Goal: Task Accomplishment & Management: Use online tool/utility

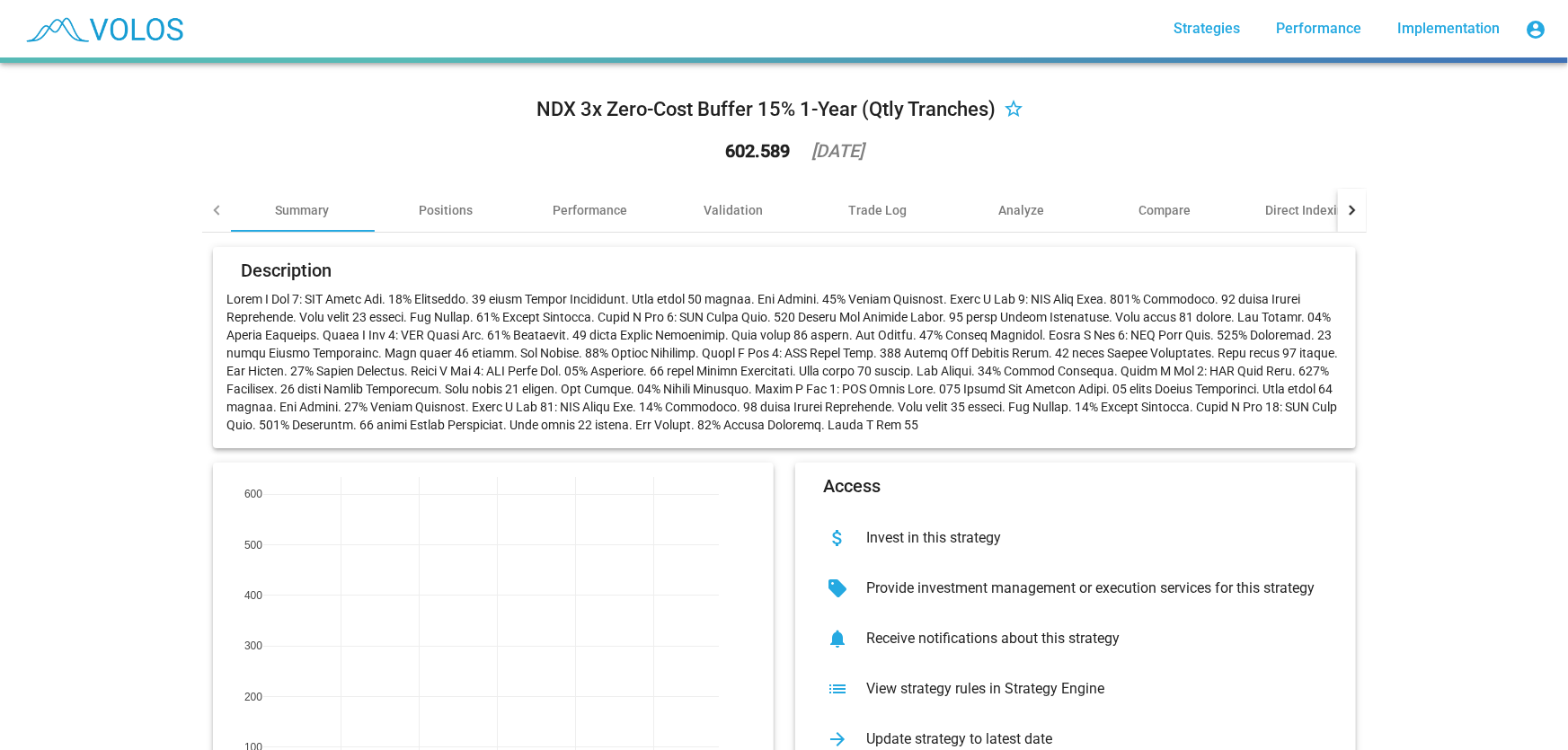
scroll to position [127, 0]
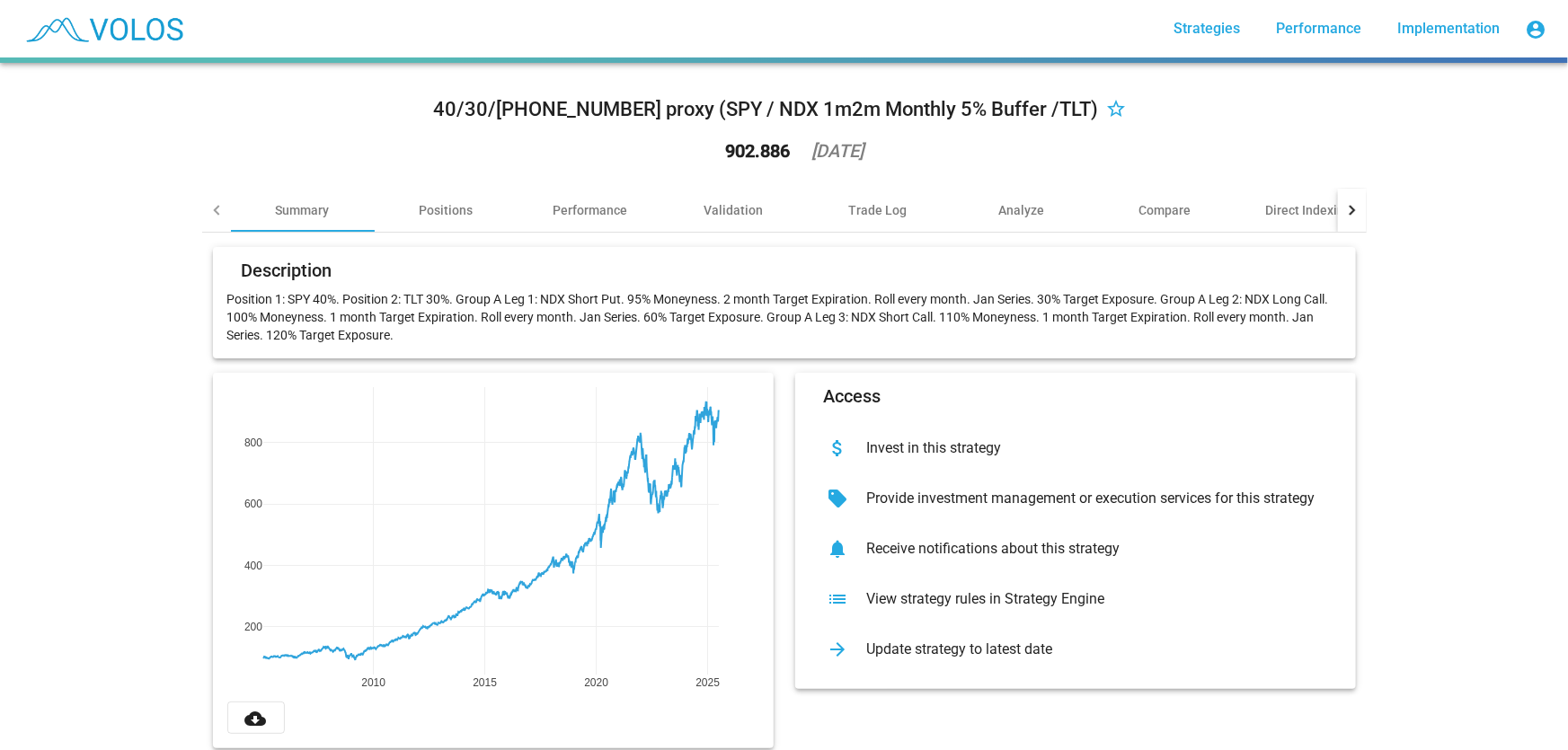
click at [1072, 652] on div "Update strategy to latest date" at bounding box center [1090, 649] width 475 height 18
click at [1106, 109] on mat-icon "star_border" at bounding box center [1117, 110] width 21 height 21
click at [581, 223] on div "Performance" at bounding box center [590, 210] width 143 height 43
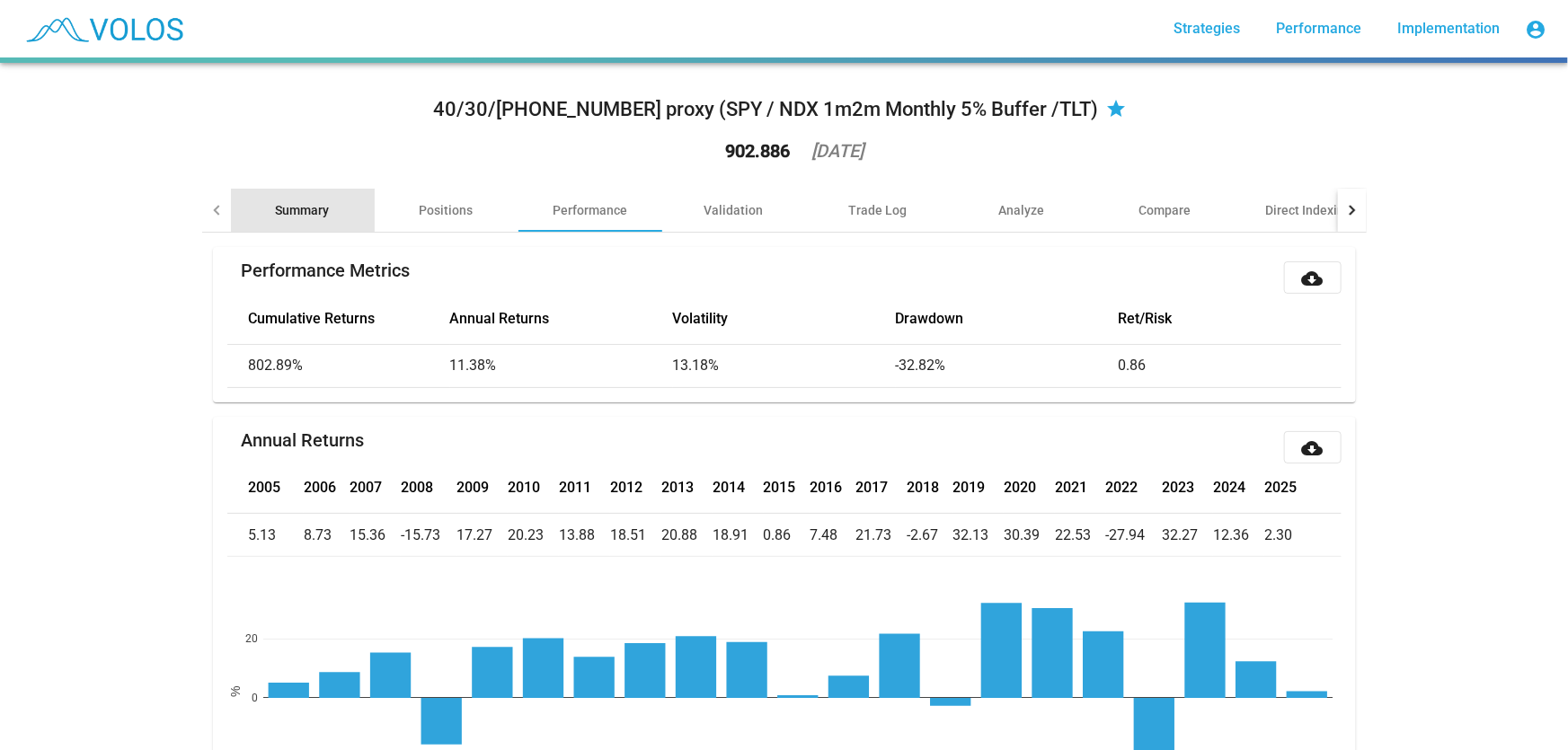
click at [340, 199] on div "Summary" at bounding box center [302, 210] width 143 height 43
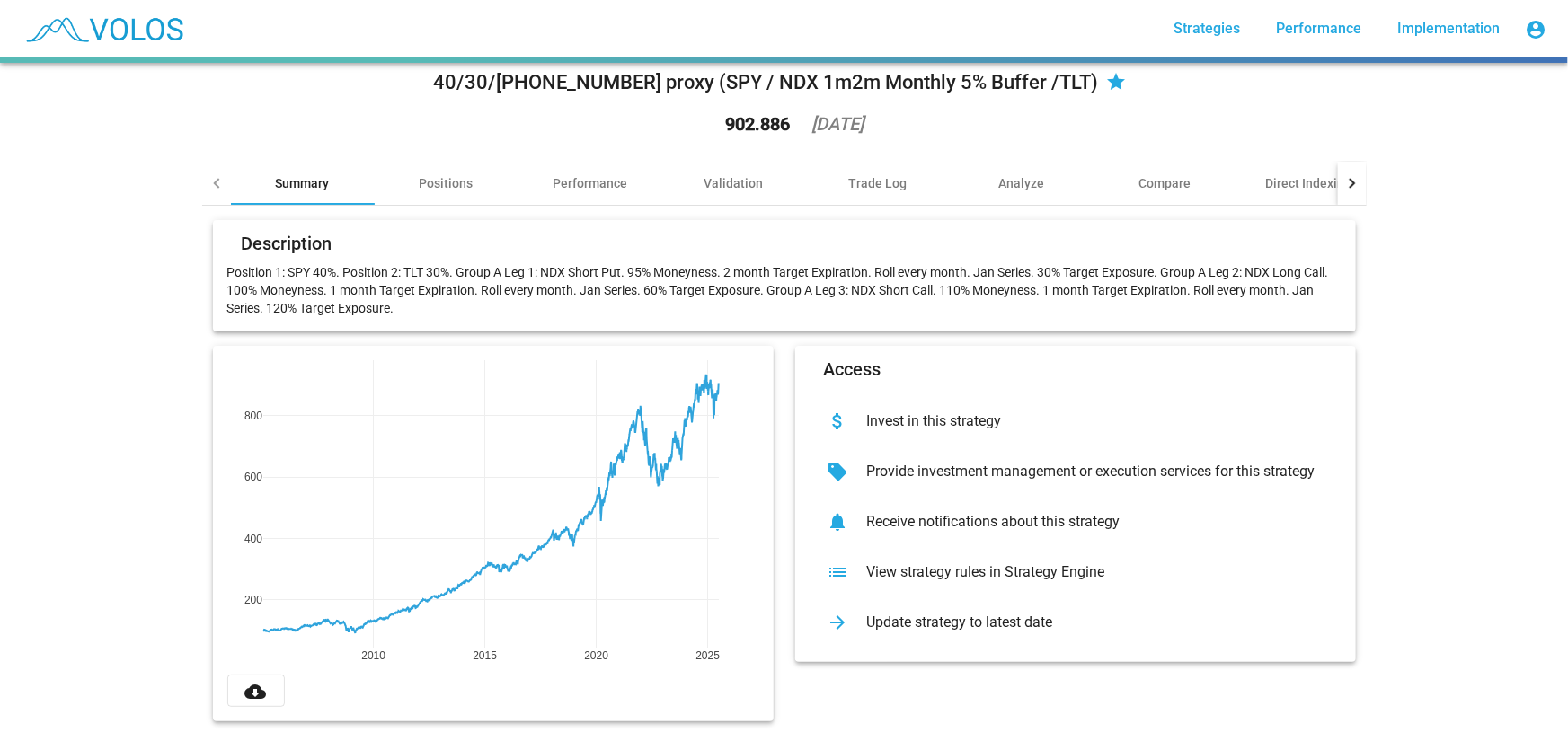
scroll to position [32, 0]
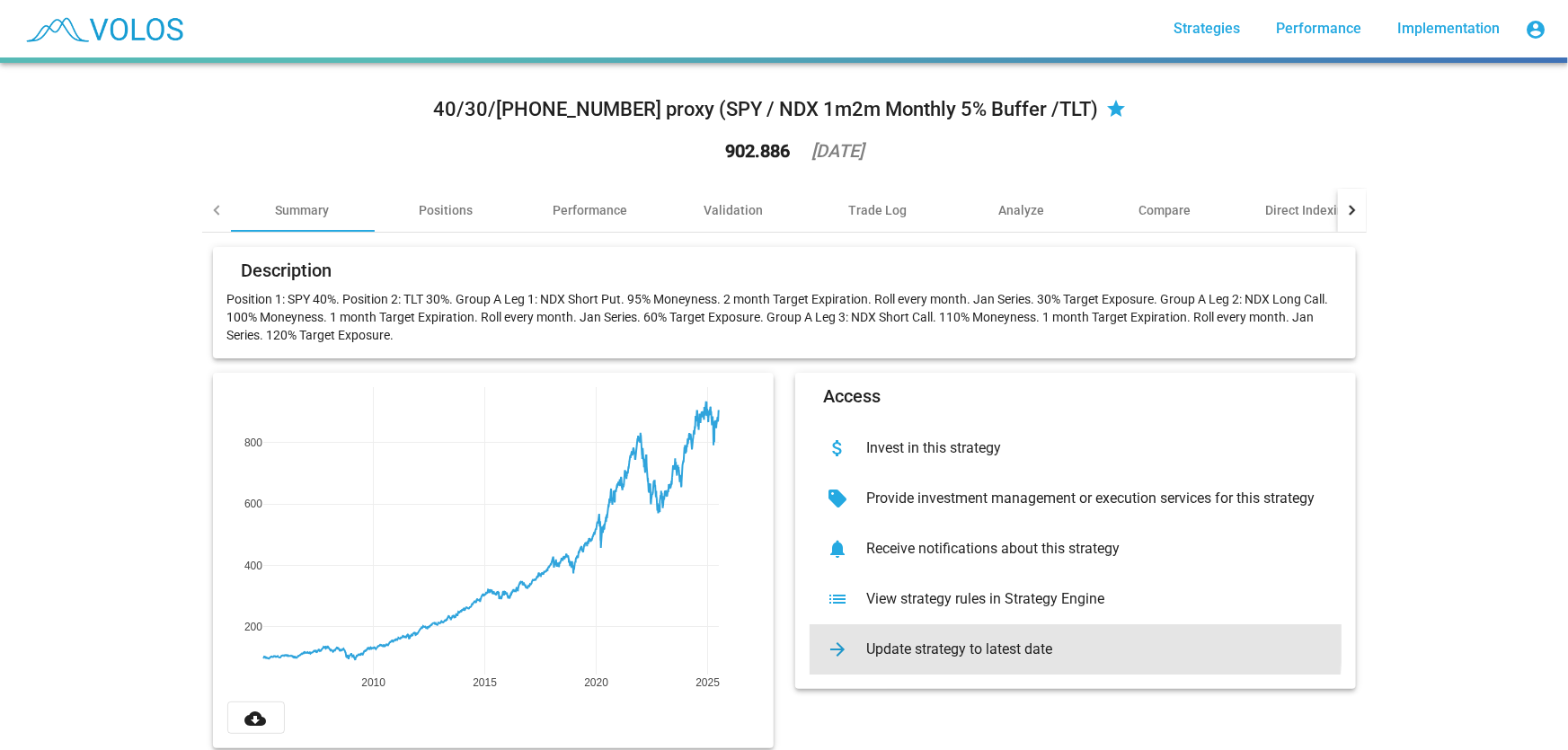
click at [921, 637] on div "arrow_forward Update strategy to latest date" at bounding box center [1076, 650] width 532 height 50
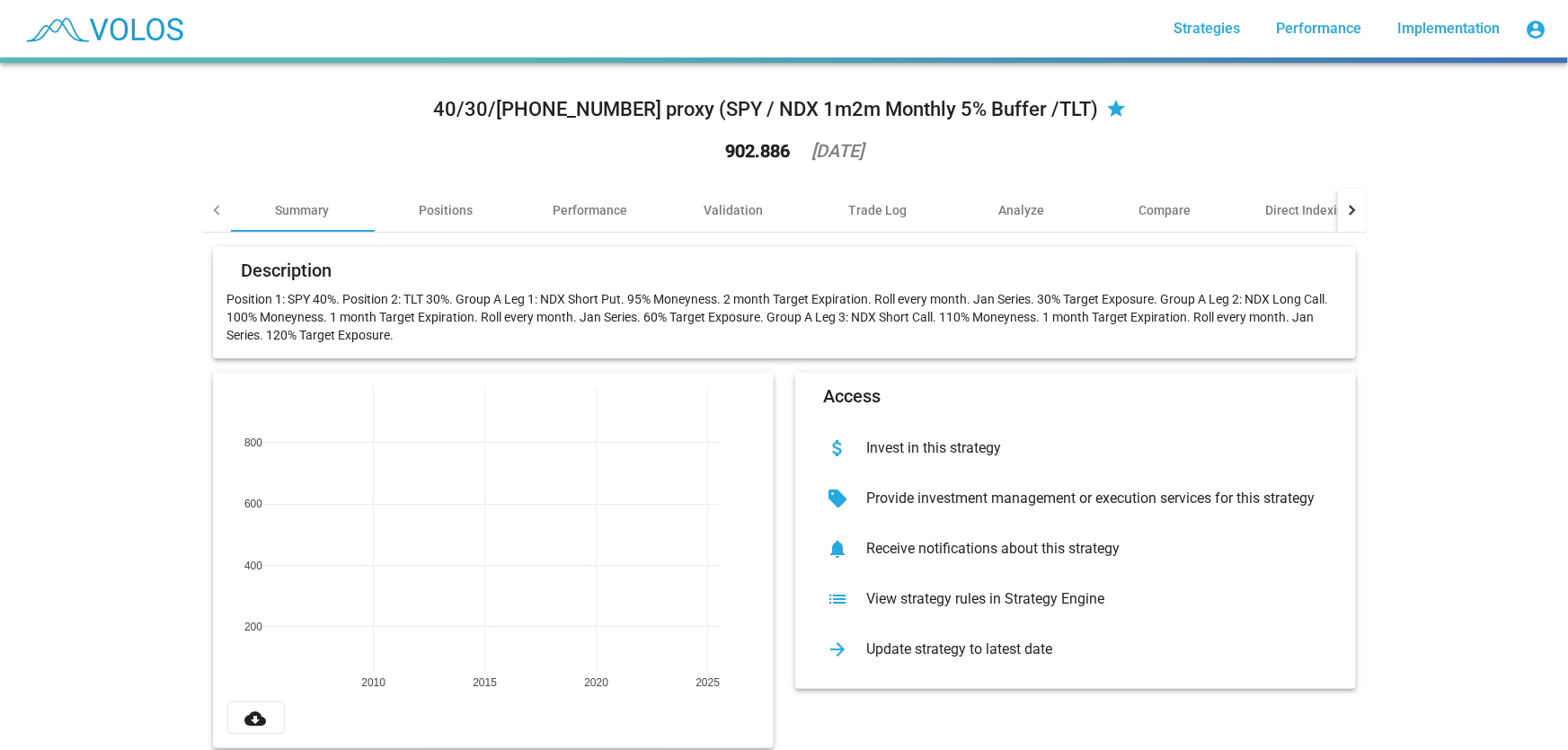
scroll to position [38, 0]
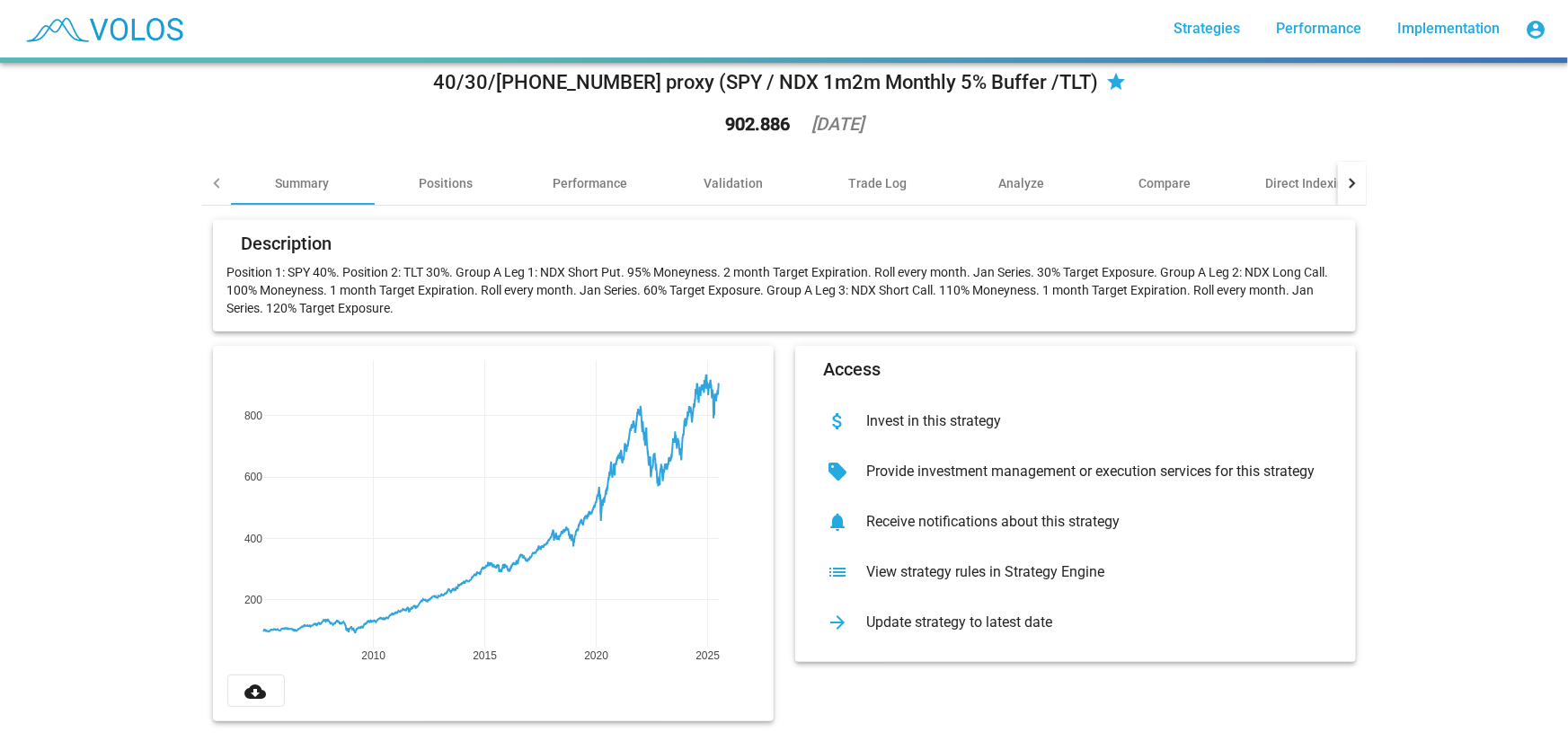
click at [894, 563] on div "View strategy rules in Strategy Engine" at bounding box center [1090, 571] width 475 height 18
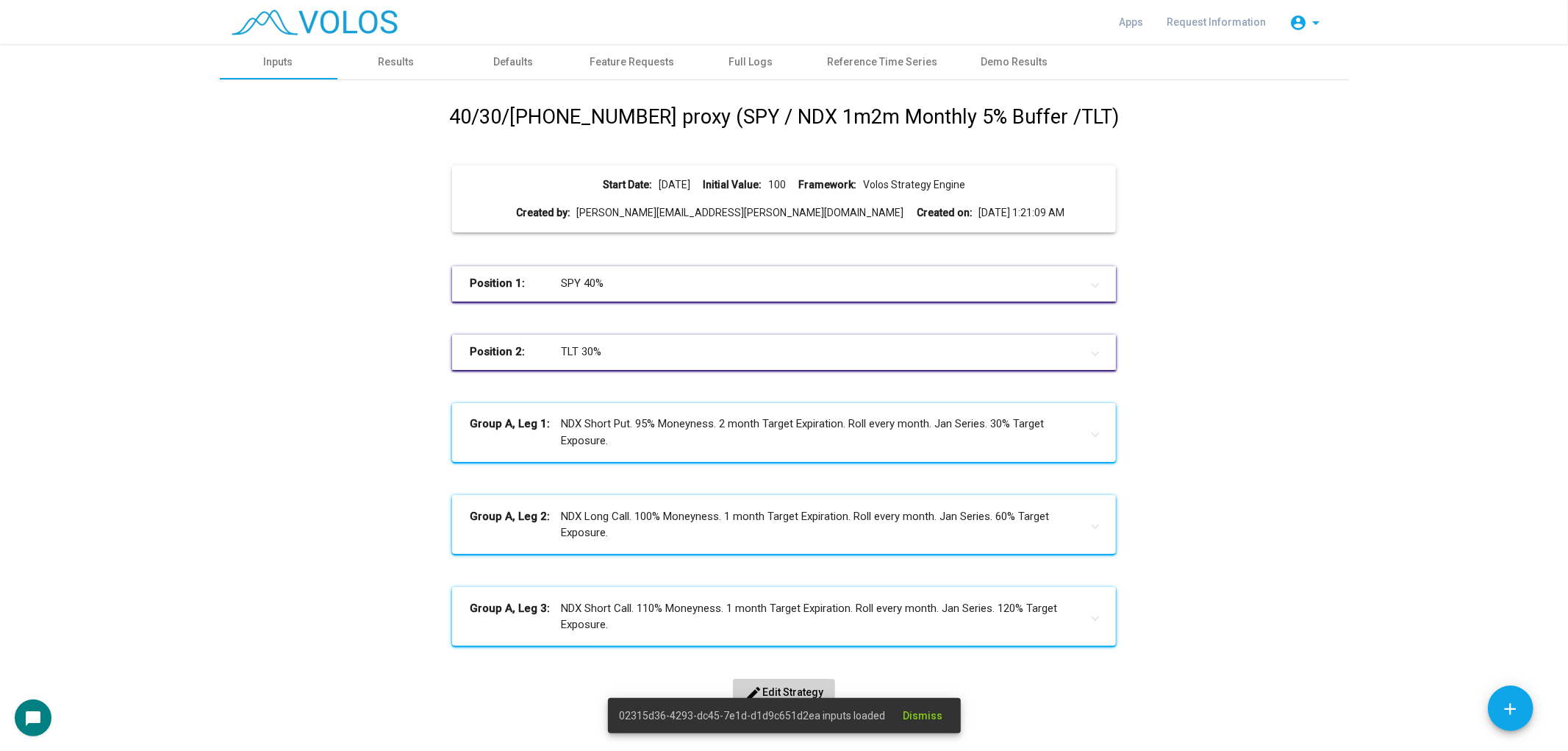
scroll to position [46, 0]
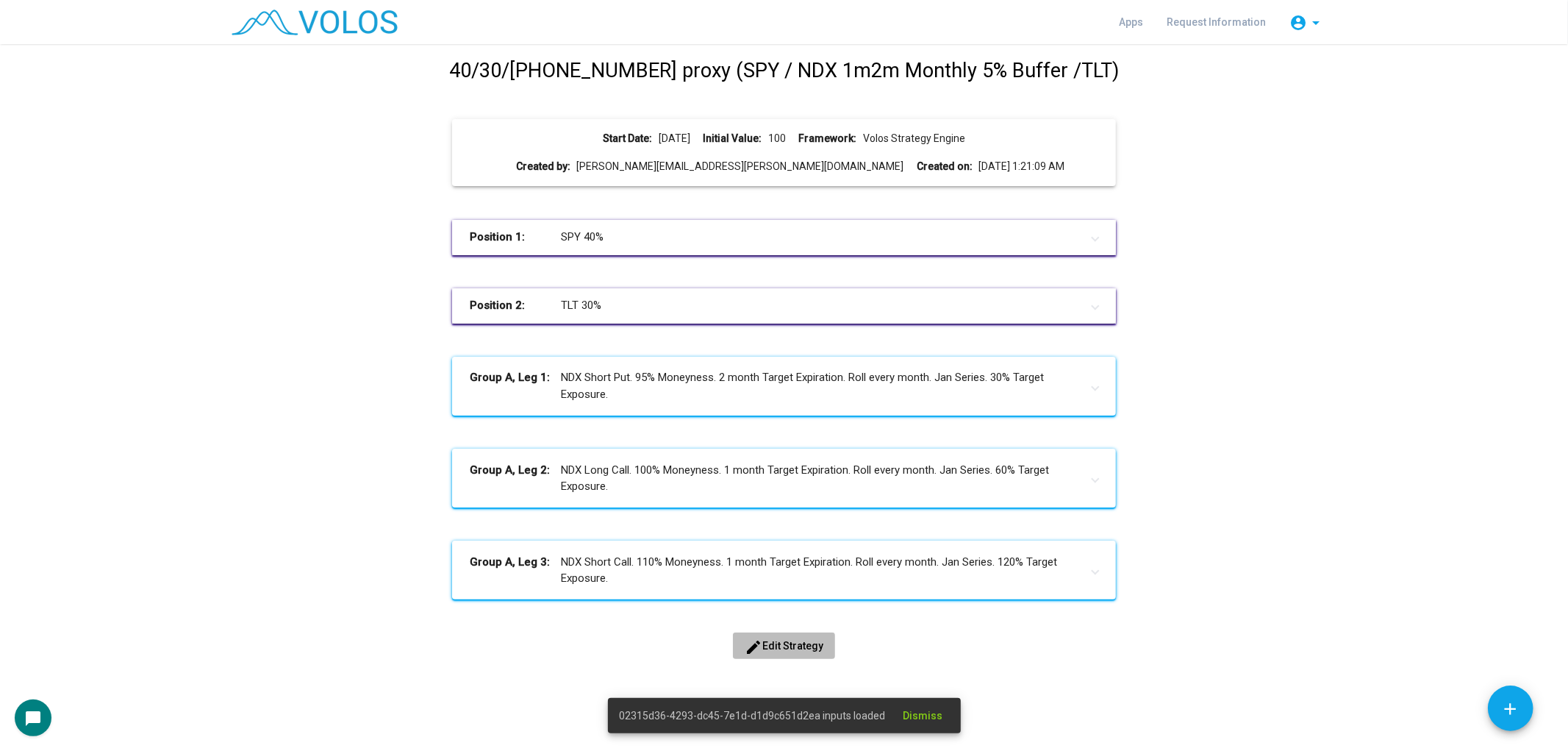
click at [799, 645] on span "edit Edit Strategy" at bounding box center [784, 645] width 78 height 11
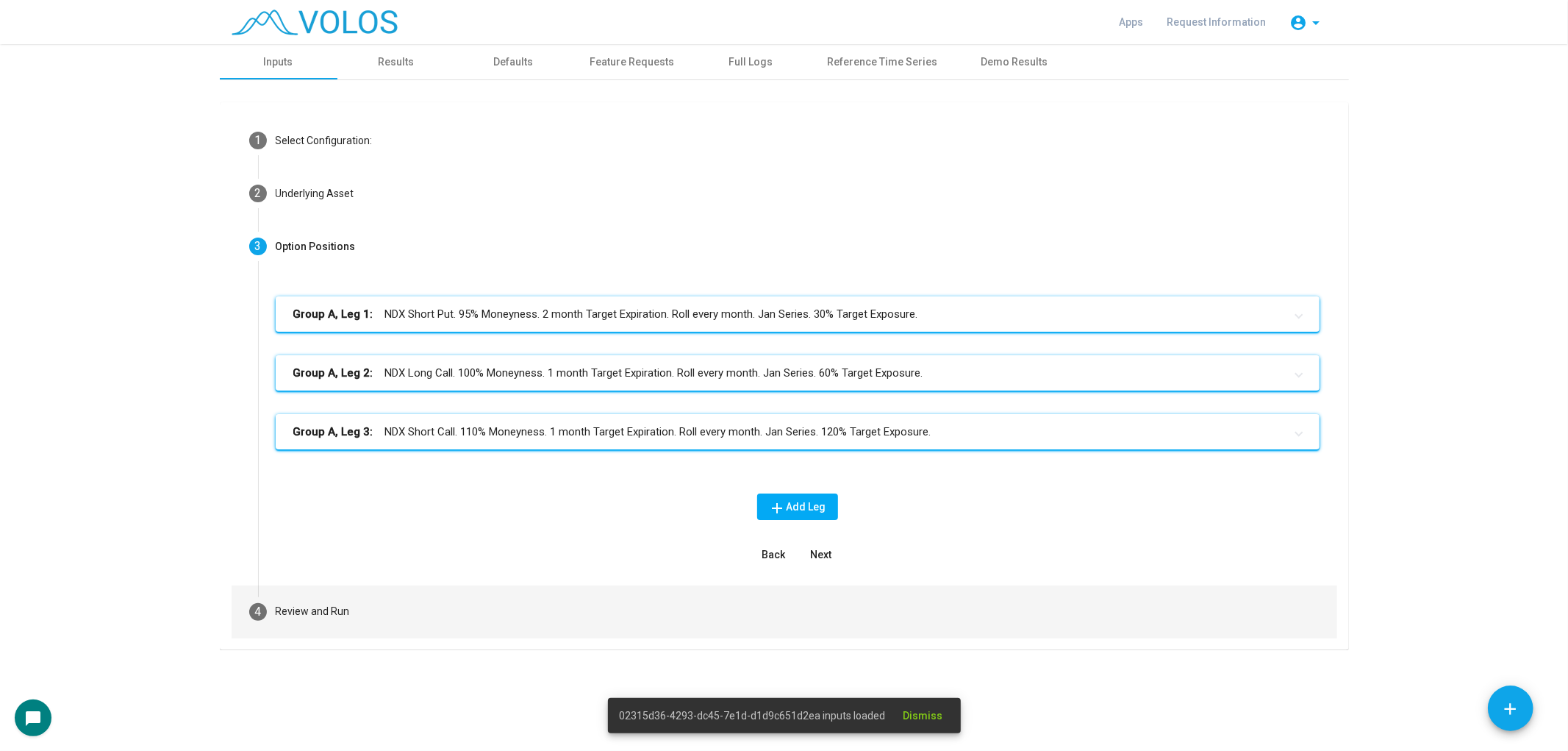
scroll to position [0, 0]
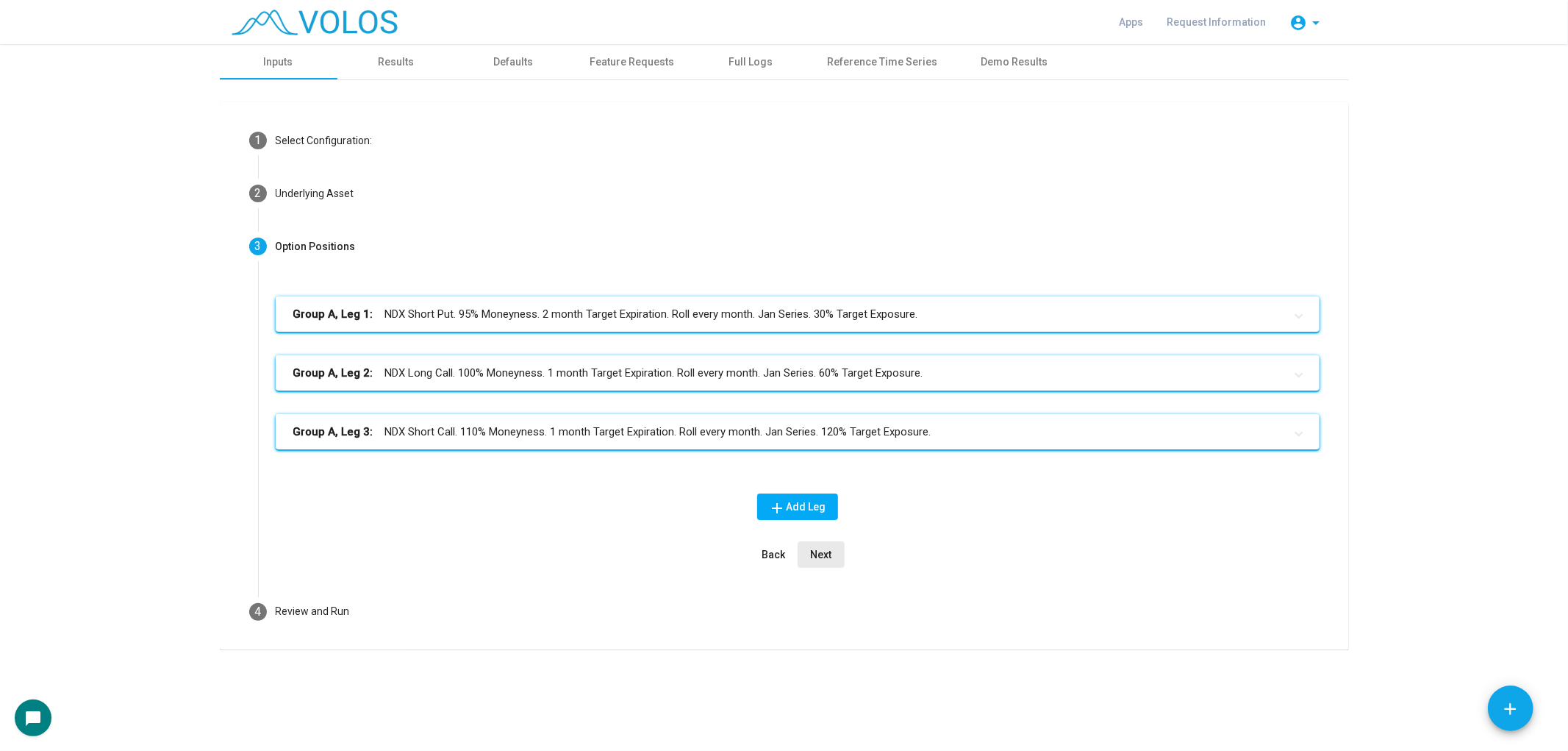
click at [829, 553] on span "Next" at bounding box center [821, 554] width 21 height 11
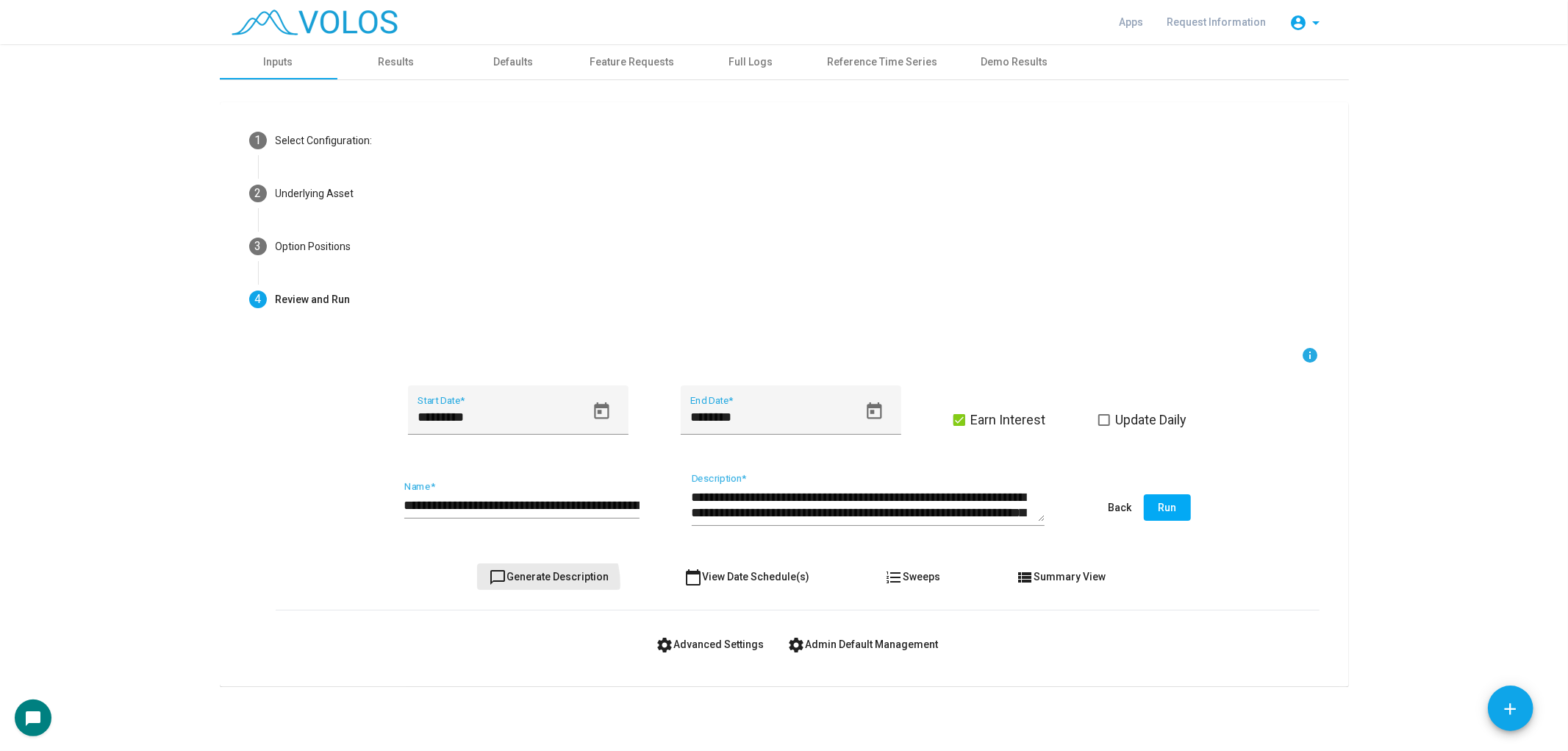
click at [532, 584] on button "chat_bubble_outline Generate Description" at bounding box center [549, 577] width 143 height 27
type textarea "**********"
click at [1156, 422] on span "Update Daily" at bounding box center [1152, 420] width 72 height 18
click at [864, 412] on icon "Open calendar" at bounding box center [874, 411] width 20 height 20
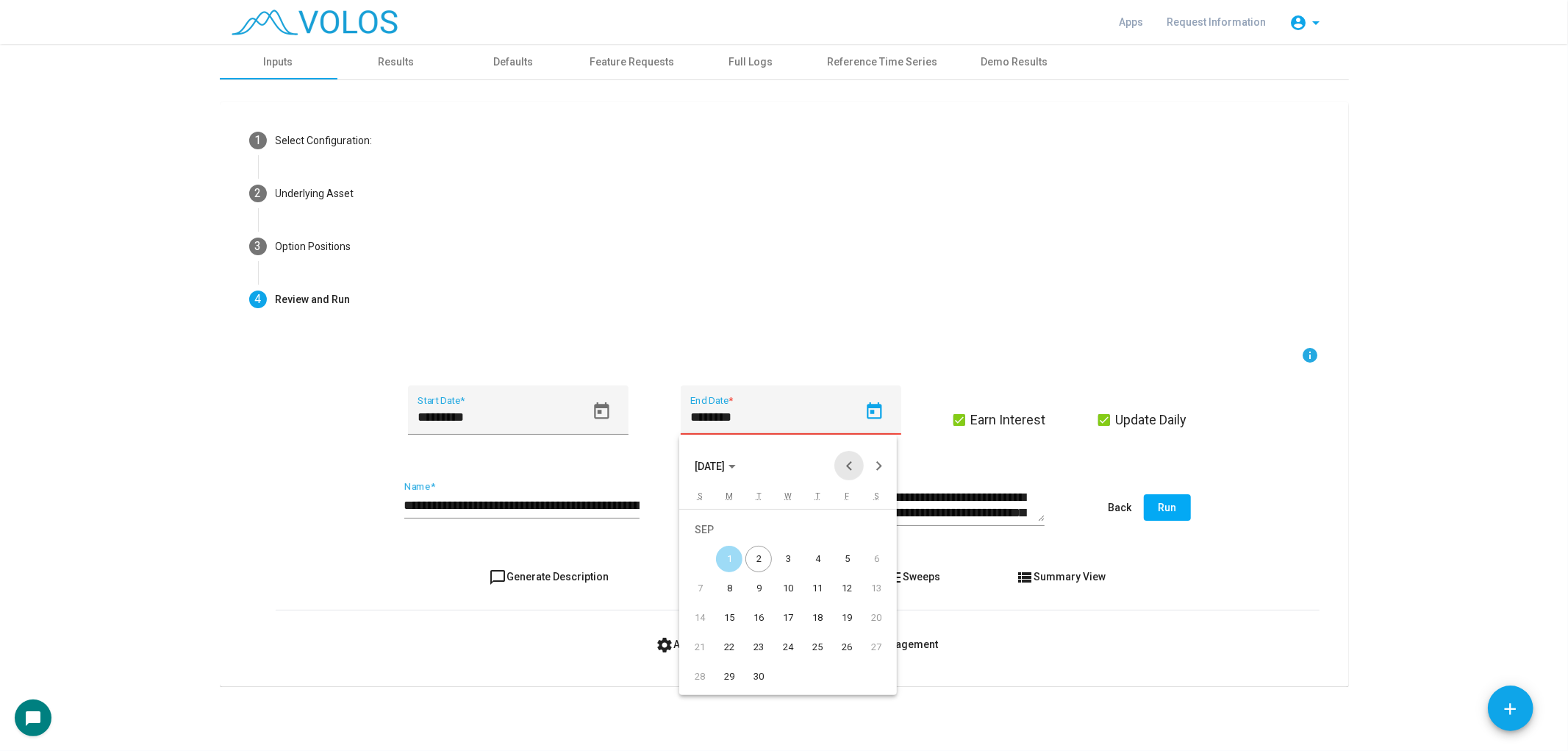
click at [850, 461] on button "Previous month" at bounding box center [849, 465] width 30 height 30
click at [851, 644] on div "29" at bounding box center [847, 647] width 27 height 27
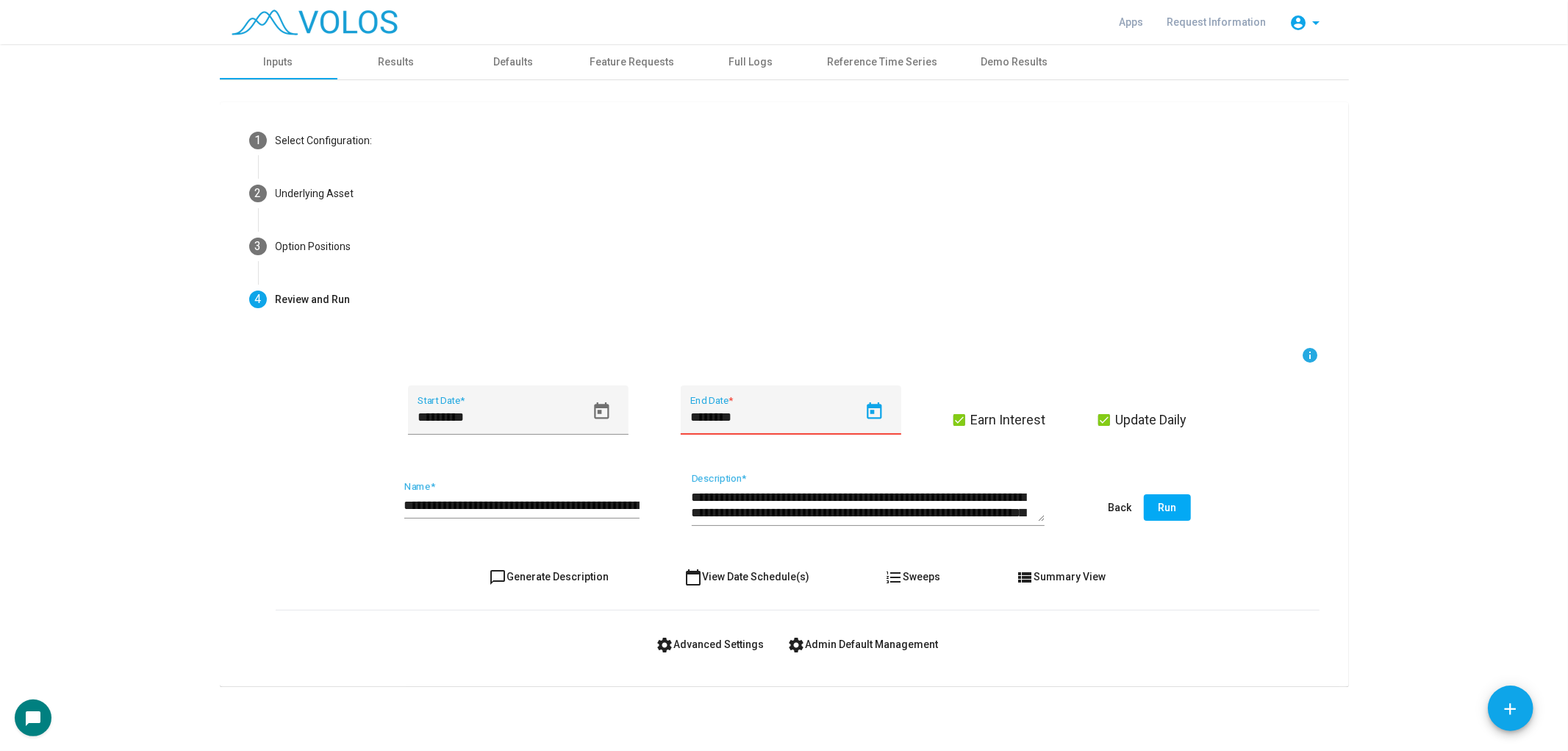
type input "*********"
click at [519, 582] on button "chat_bubble_outline Generate Description" at bounding box center [549, 577] width 143 height 27
click at [1171, 510] on span "Run" at bounding box center [1167, 507] width 18 height 11
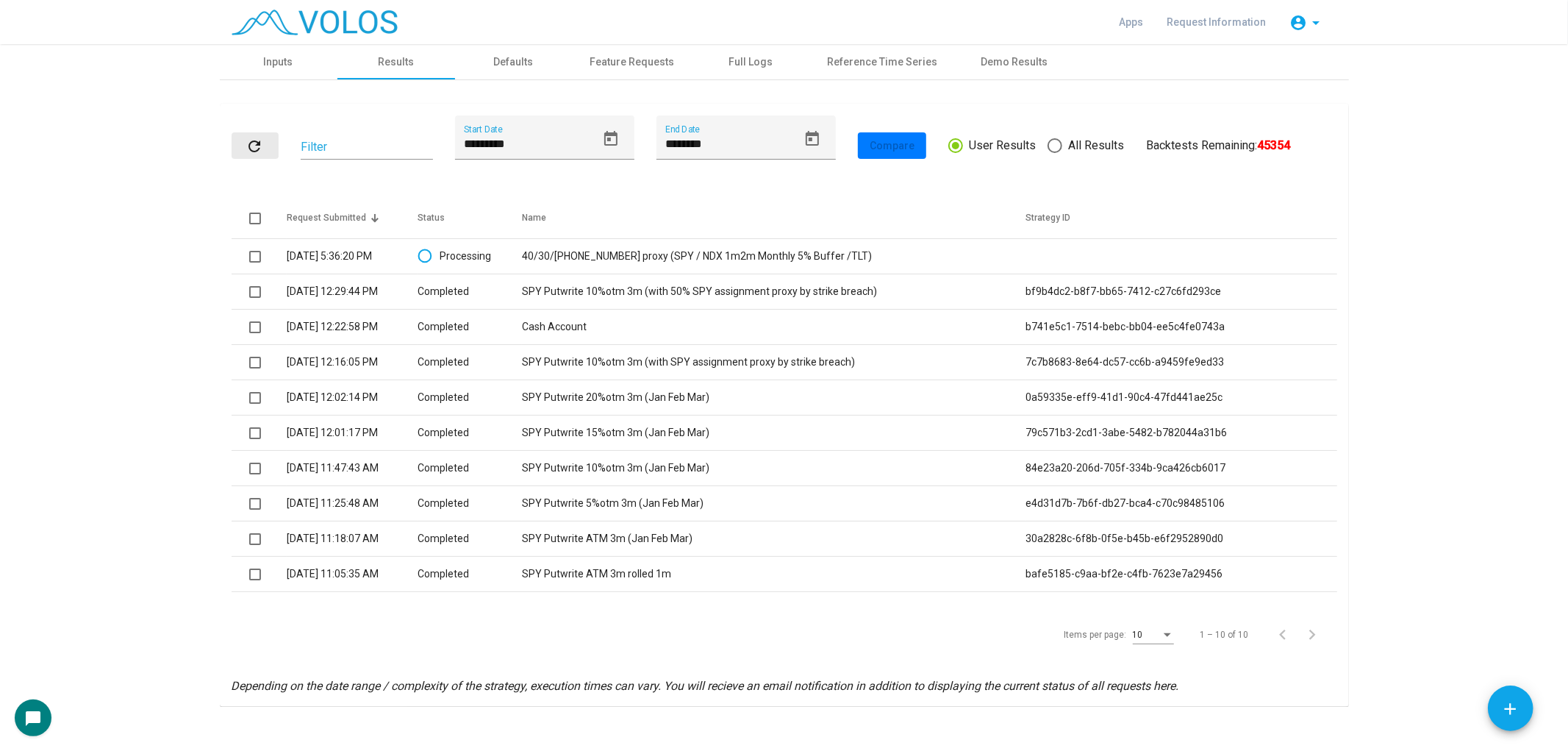
click at [254, 138] on mat-icon "refresh" at bounding box center [254, 146] width 18 height 18
click at [254, 139] on mat-icon "refresh" at bounding box center [254, 146] width 18 height 18
click at [248, 129] on div "refresh Filter ********* Start Date ******** End Date Compare User Results All …" at bounding box center [784, 145] width 1106 height 60
click at [246, 141] on mat-icon "refresh" at bounding box center [254, 146] width 18 height 18
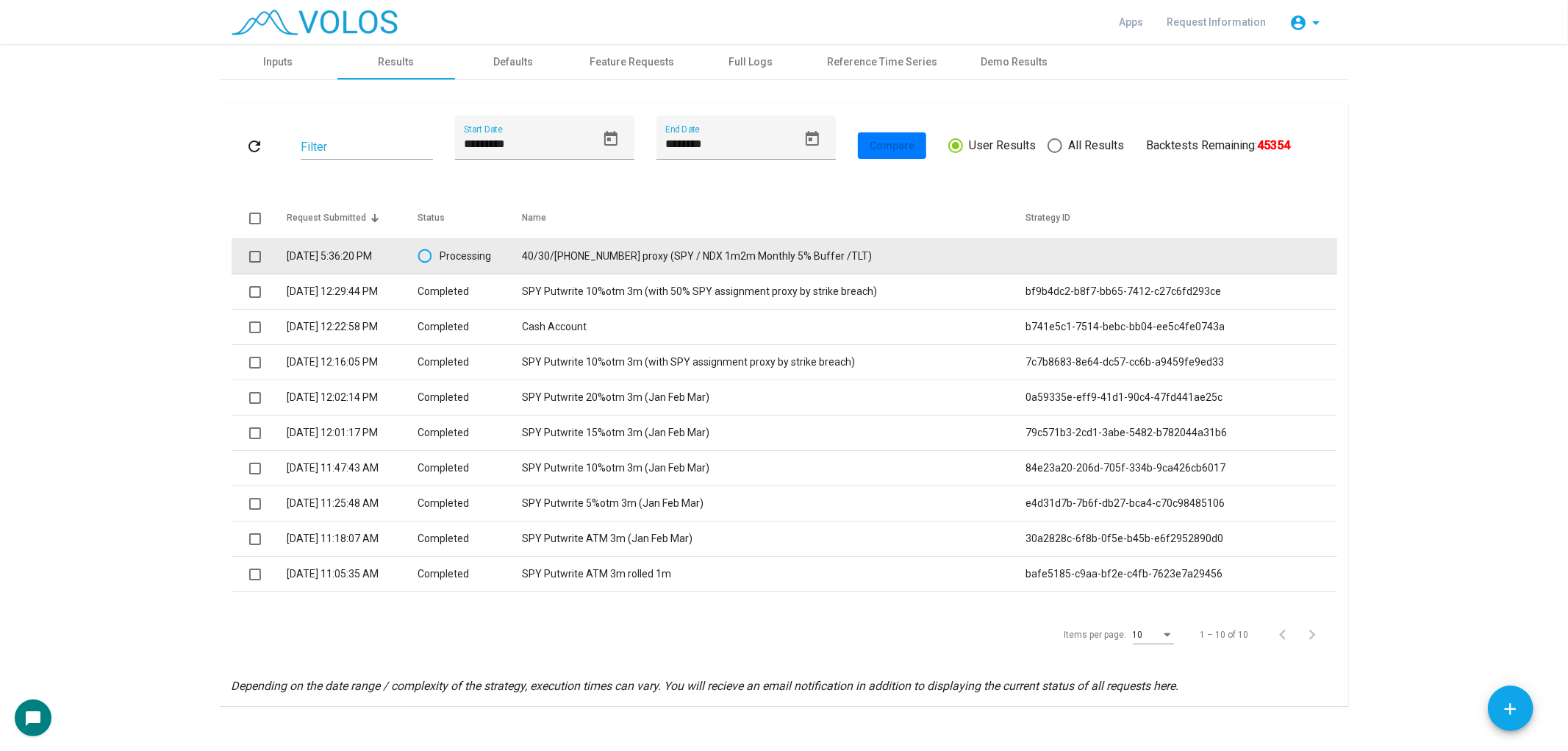
click at [294, 260] on td "9/2/2025 5:36:20 PM" at bounding box center [353, 257] width 132 height 35
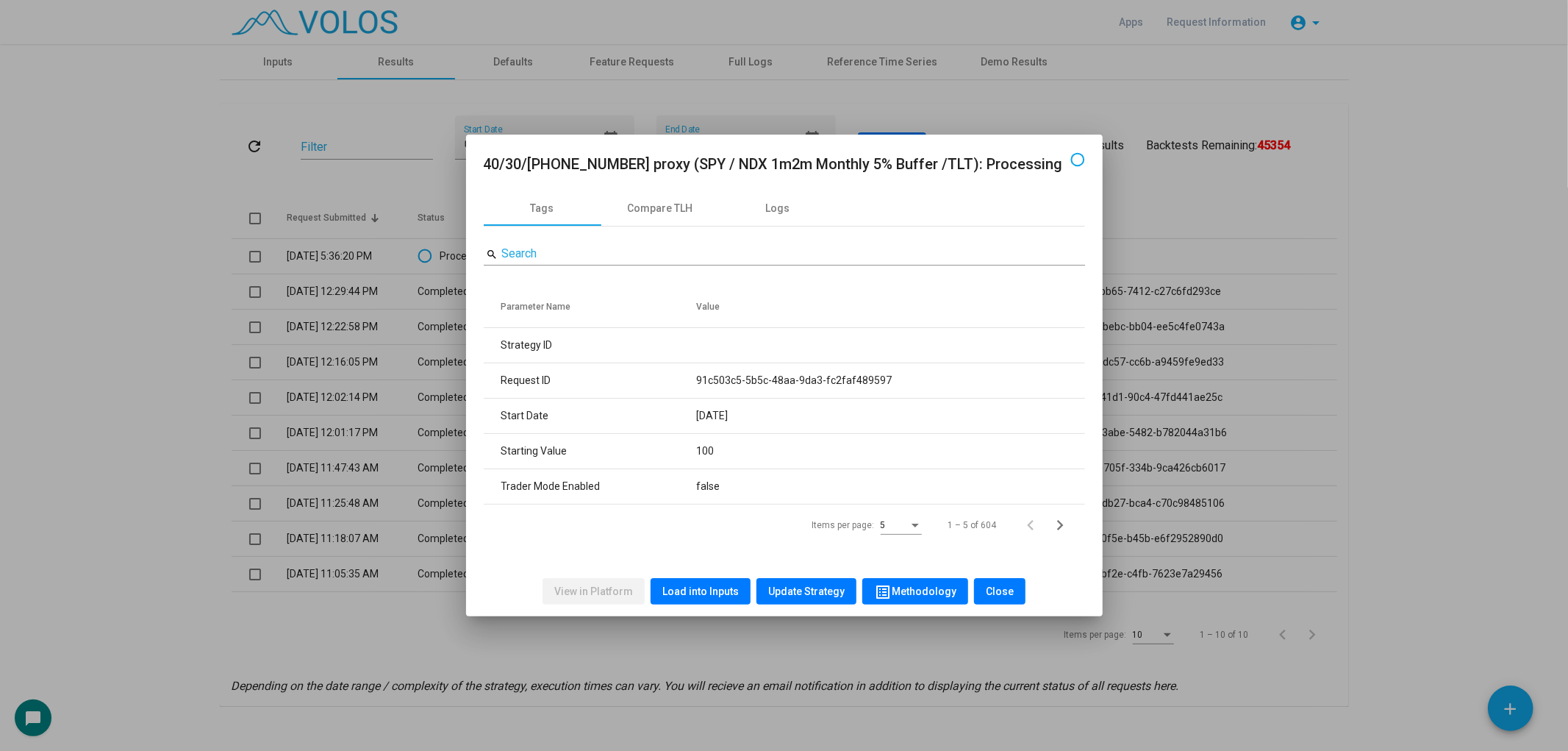
click at [75, 289] on div at bounding box center [784, 376] width 1568 height 751
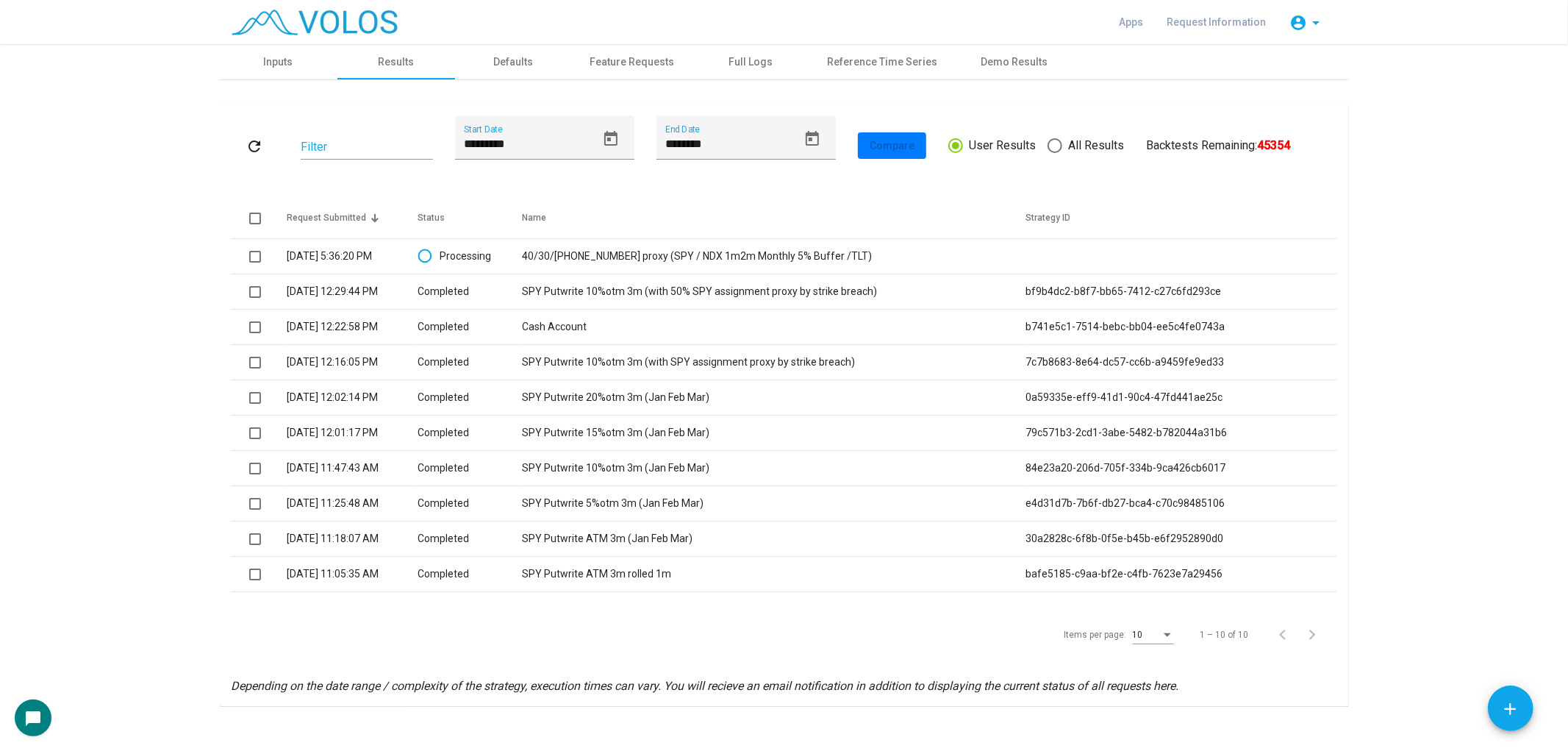
click at [234, 145] on button "refresh" at bounding box center [255, 145] width 47 height 27
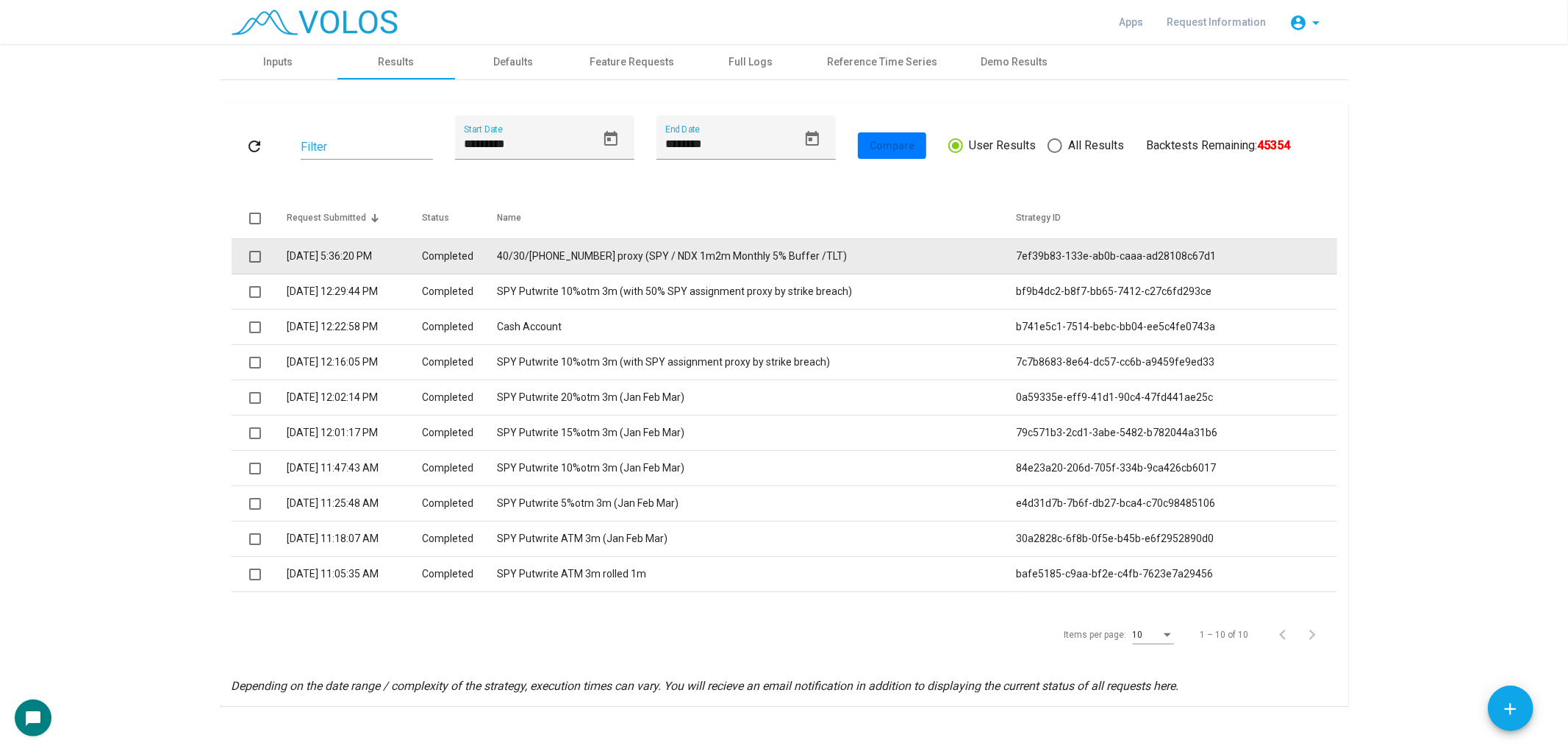
click at [386, 251] on td "9/2/2025 5:36:20 PM" at bounding box center [355, 257] width 136 height 35
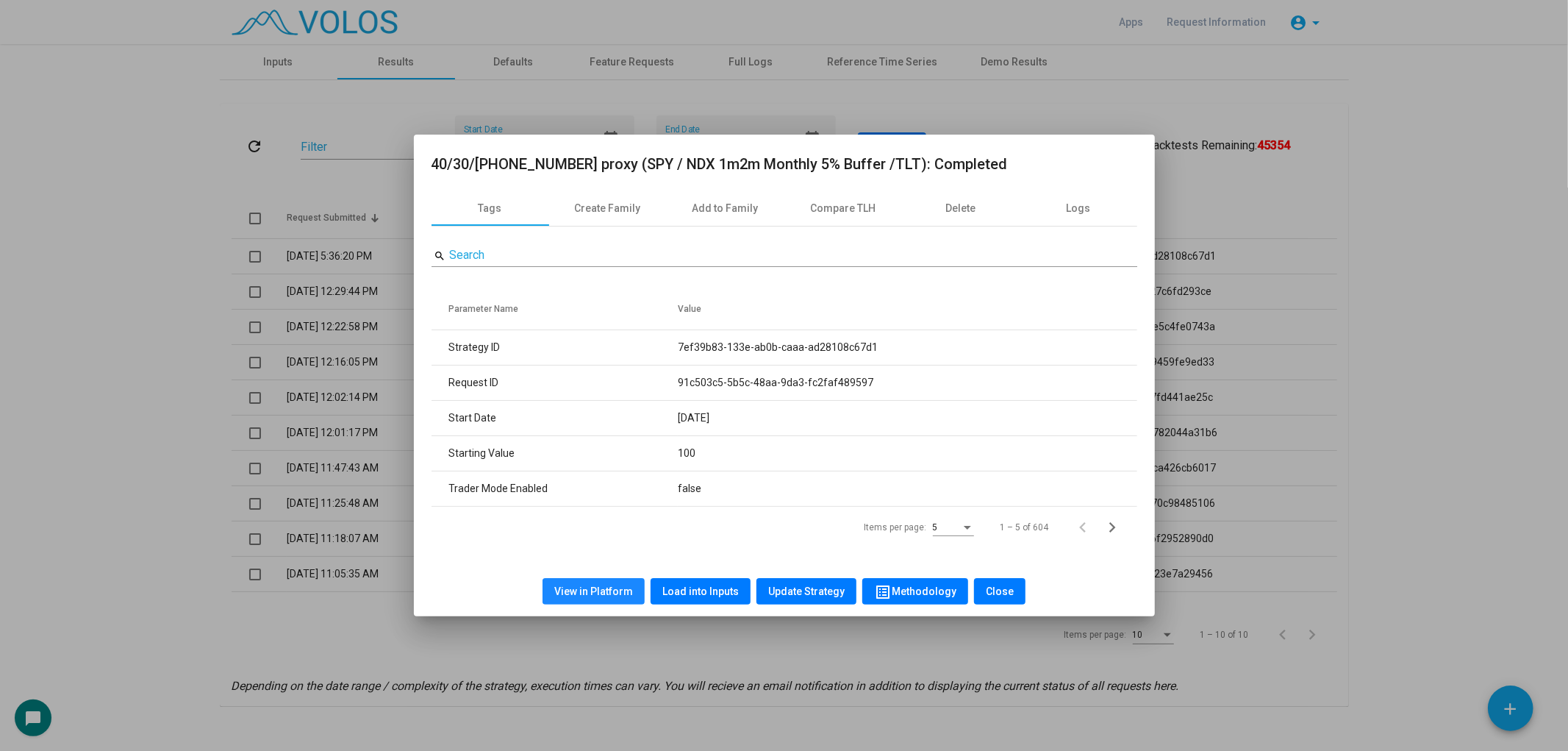
click at [605, 586] on span "View in Platform" at bounding box center [593, 591] width 78 height 11
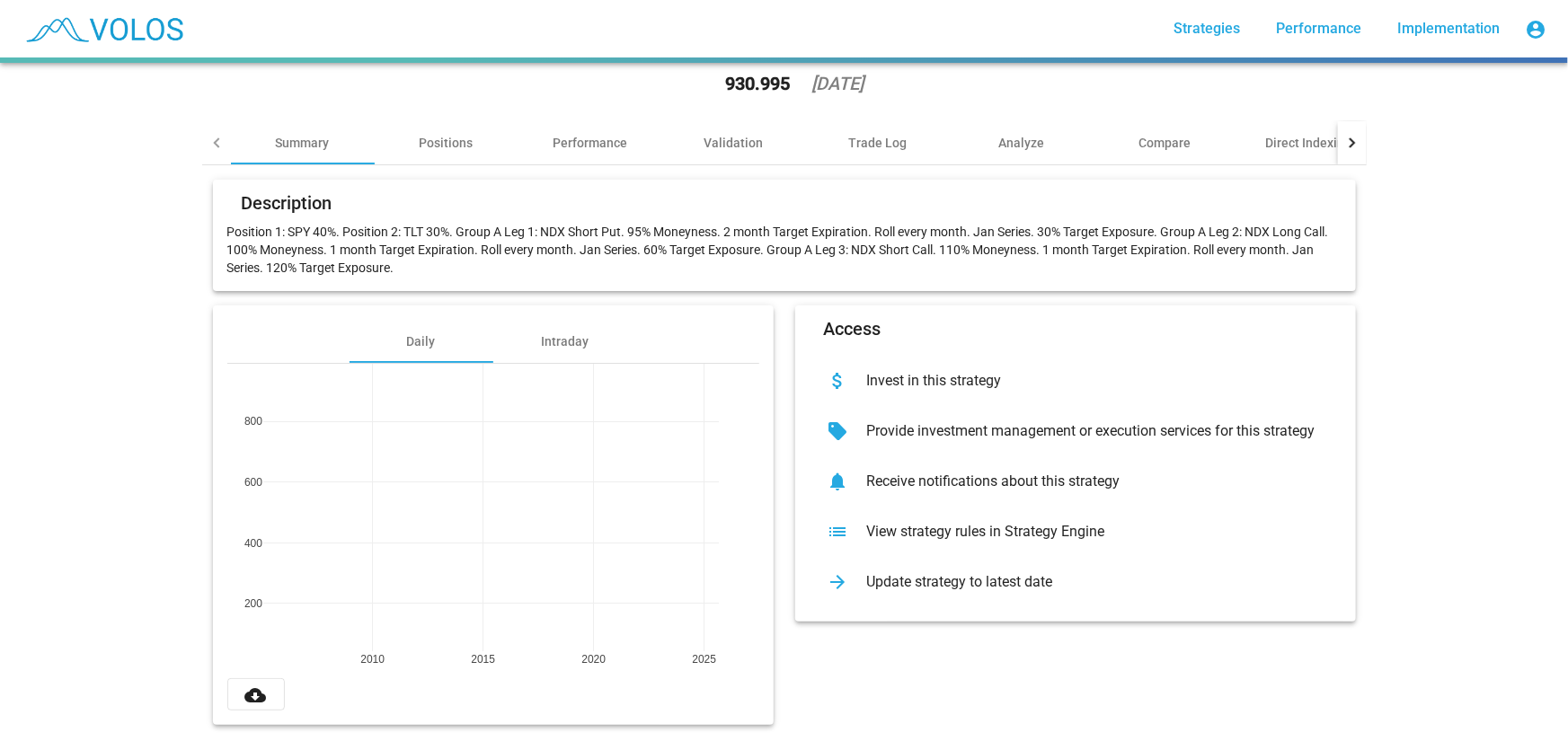
scroll to position [82, 0]
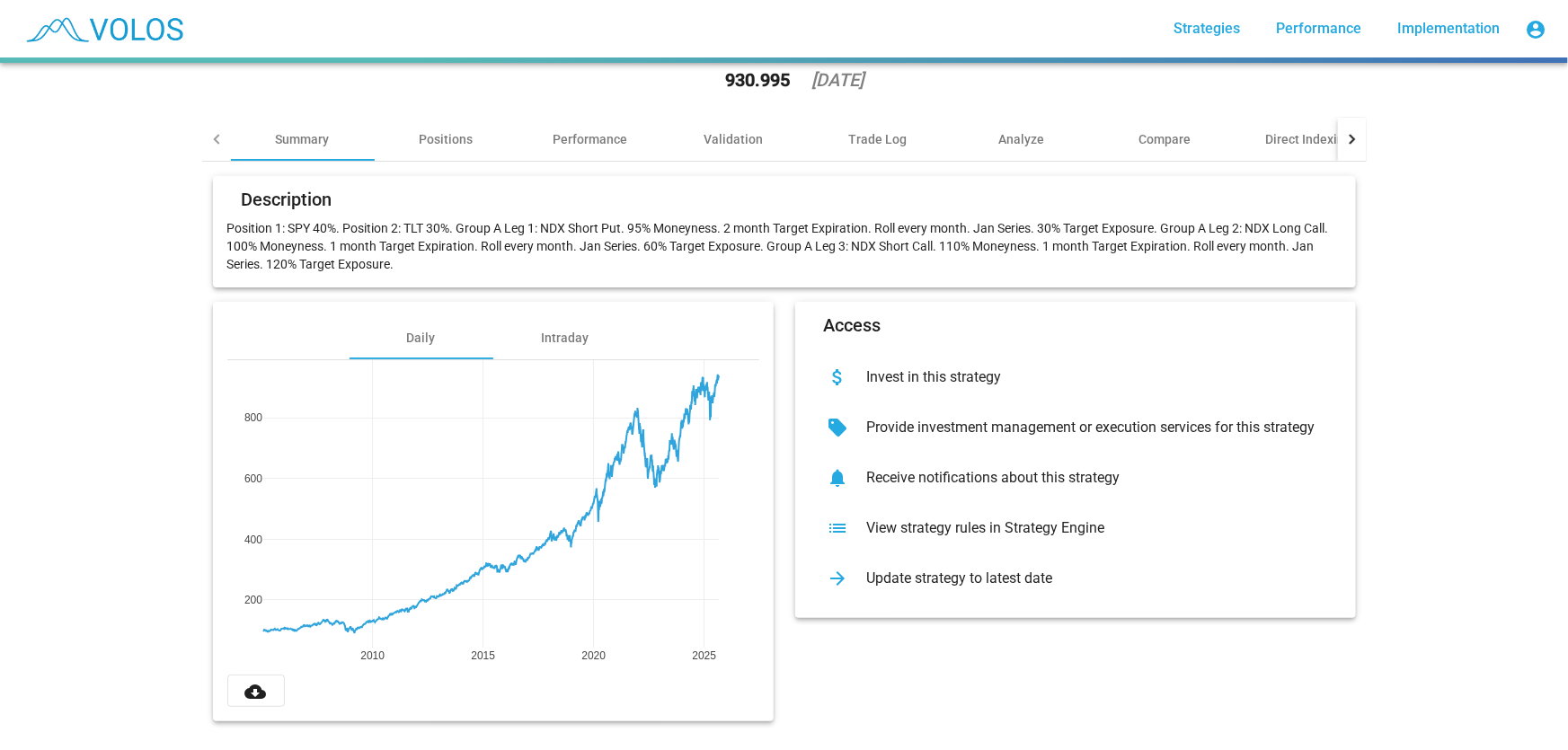
click at [365, 91] on div "40/30/30-60-120 proxy (SPY / NDX 1m2m Monthly 5% Buffer /TLT) star_border 930.9…" at bounding box center [784, 62] width 1164 height 112
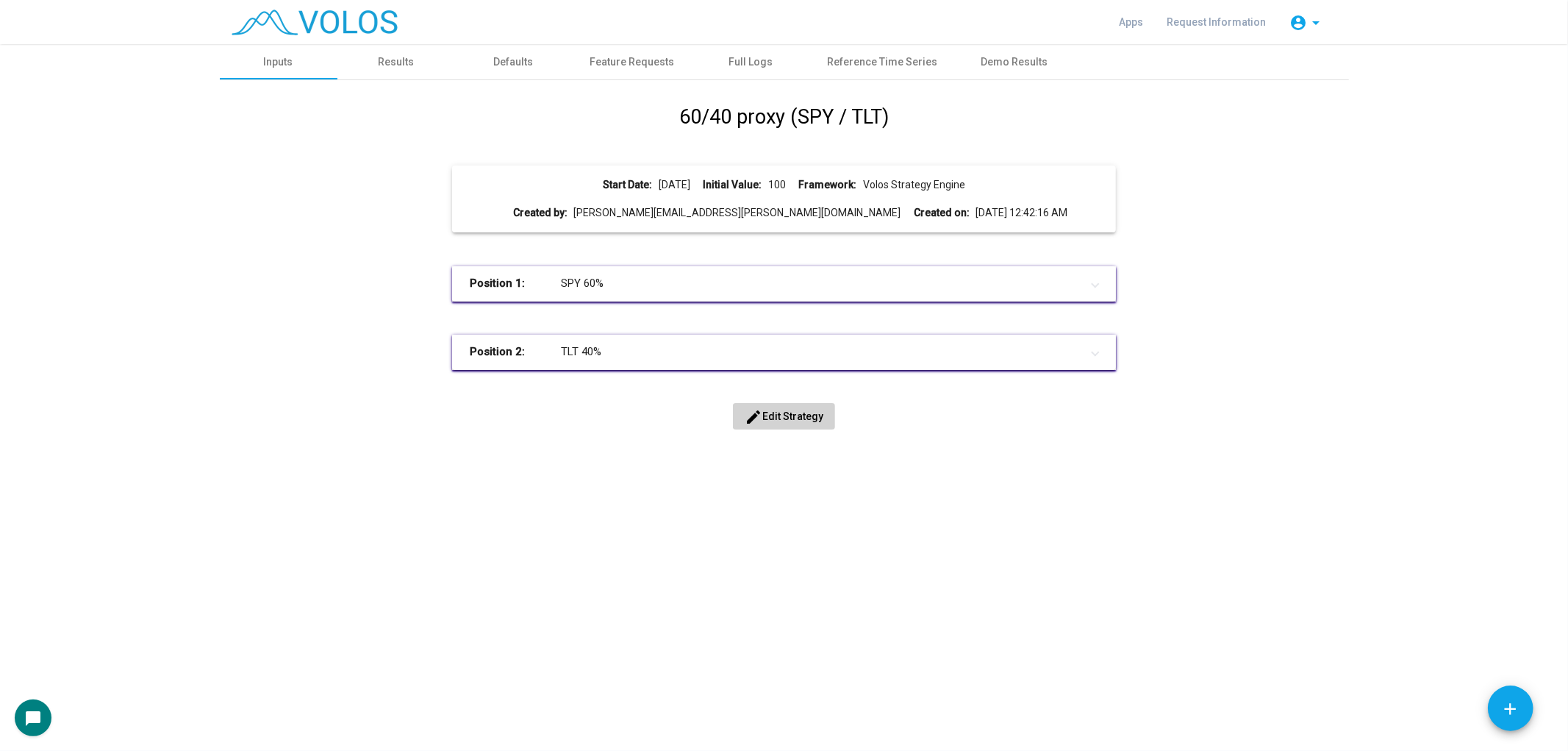
click at [817, 113] on h1 "60/40 proxy (SPY / TLT)" at bounding box center [784, 117] width 209 height 30
